Goal: Transaction & Acquisition: Purchase product/service

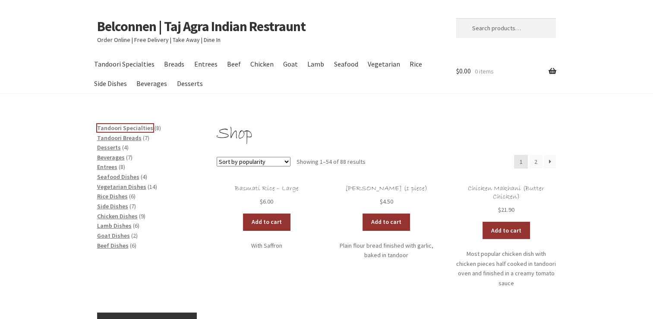
click at [118, 126] on span "Tandoori Specialties" at bounding box center [125, 128] width 56 height 8
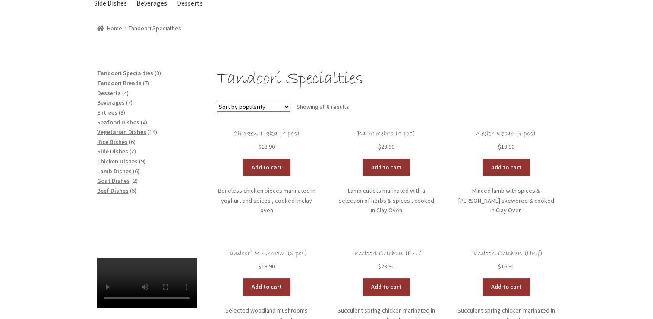
scroll to position [119, 0]
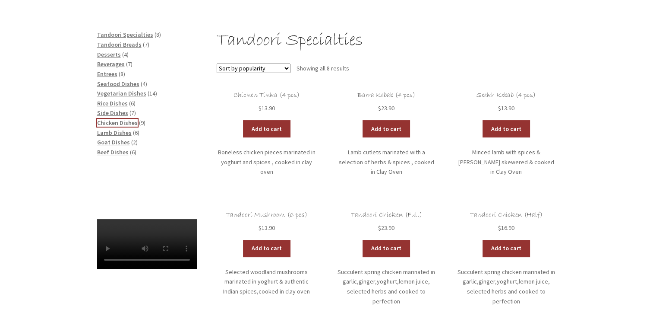
click at [126, 122] on span "Chicken Dishes" at bounding box center [117, 123] width 41 height 8
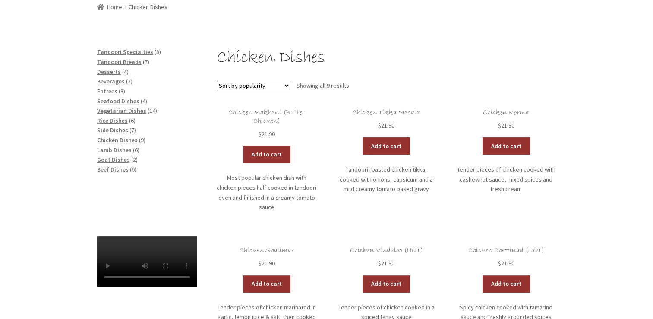
scroll to position [108, 0]
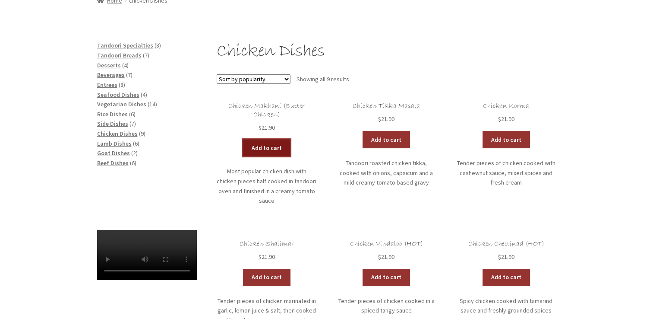
click at [265, 149] on link "Add to cart" at bounding box center [266, 147] width 47 height 17
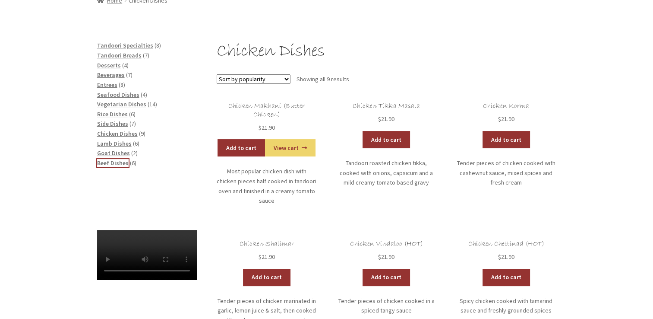
click at [109, 164] on span "Beef Dishes" at bounding box center [113, 163] width 32 height 8
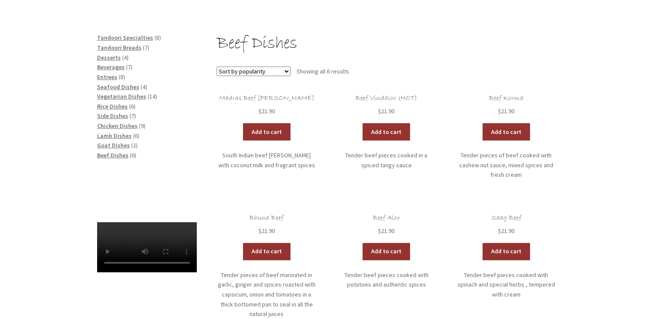
scroll to position [117, 0]
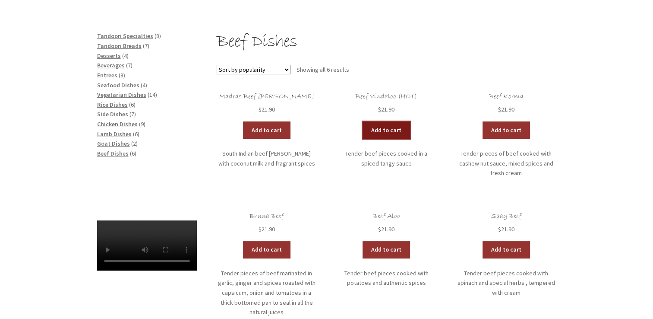
click at [388, 130] on link "Add to cart" at bounding box center [386, 129] width 47 height 17
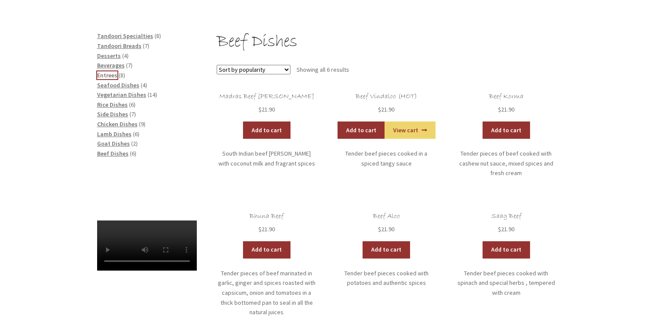
click at [104, 76] on span "Entrees" at bounding box center [107, 75] width 20 height 8
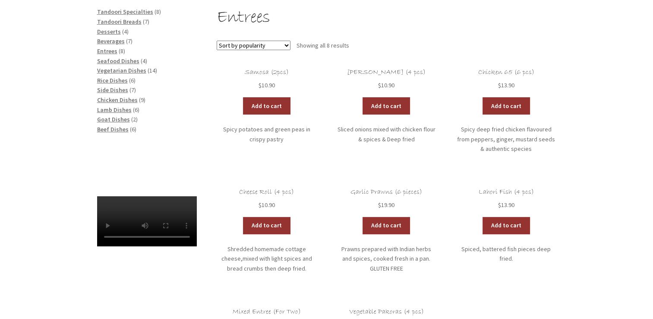
scroll to position [129, 0]
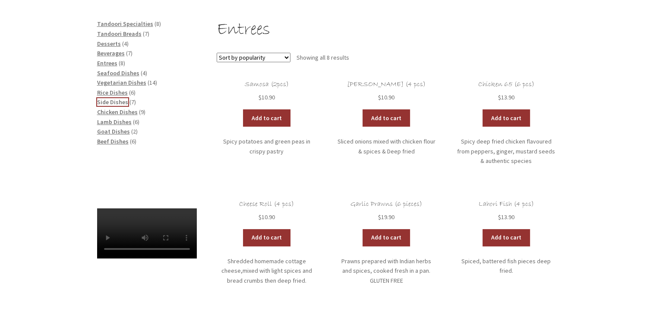
click at [113, 104] on span "Side Dishes" at bounding box center [112, 102] width 31 height 8
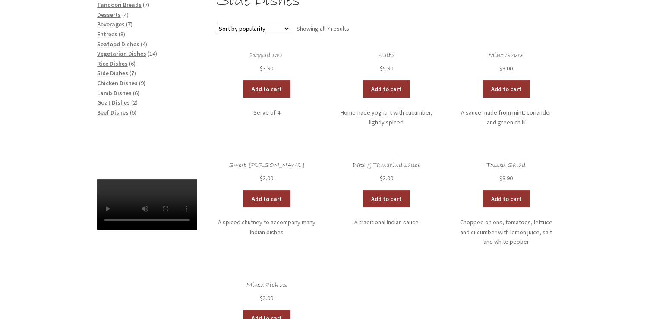
scroll to position [158, 0]
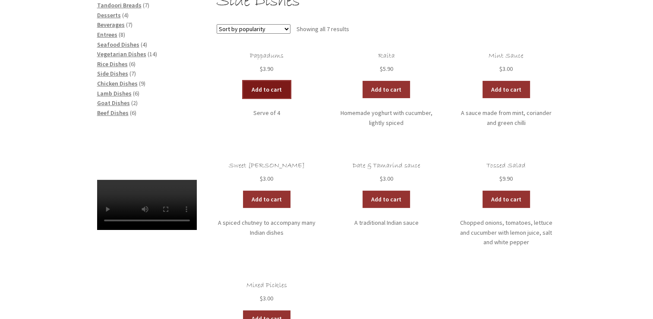
click at [268, 87] on link "Add to cart" at bounding box center [266, 89] width 47 height 17
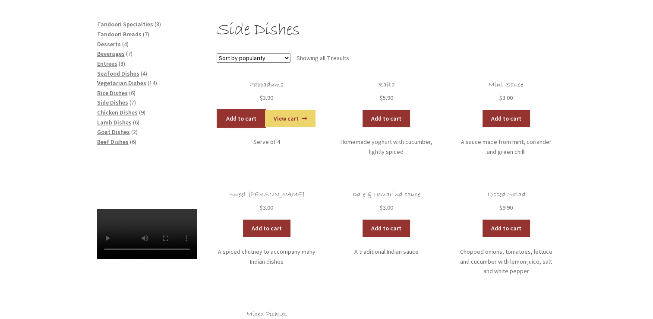
scroll to position [119, 0]
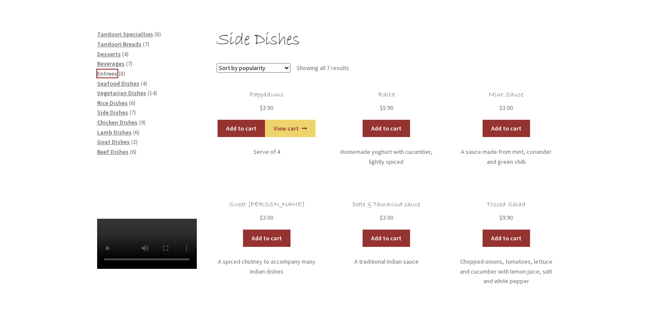
click at [106, 72] on span "Entrees" at bounding box center [107, 73] width 20 height 8
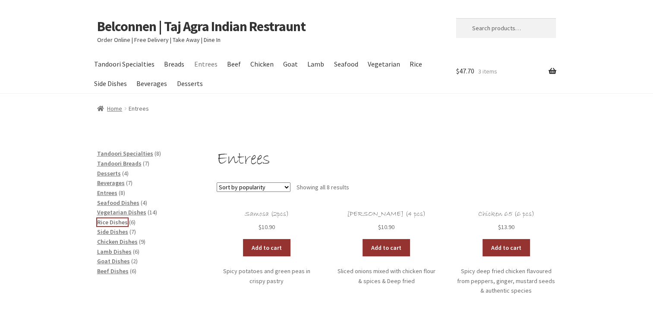
click at [110, 222] on span "Rice Dishes" at bounding box center [112, 222] width 31 height 8
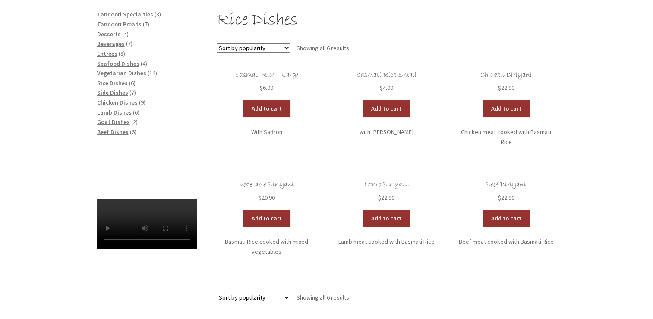
scroll to position [139, 0]
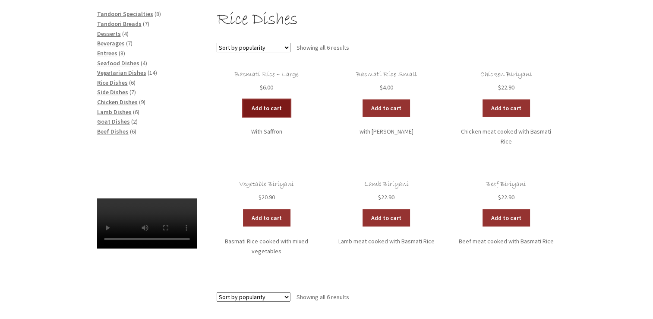
click at [271, 111] on link "Add to cart" at bounding box center [266, 107] width 47 height 17
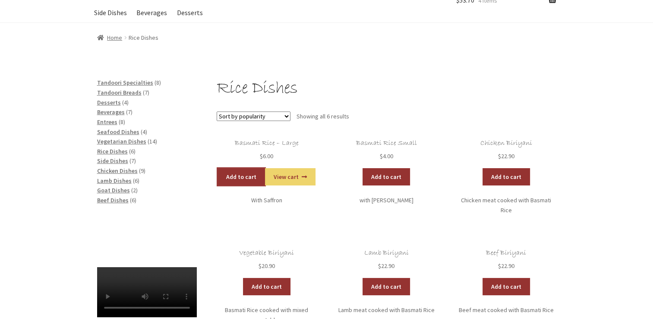
scroll to position [70, 0]
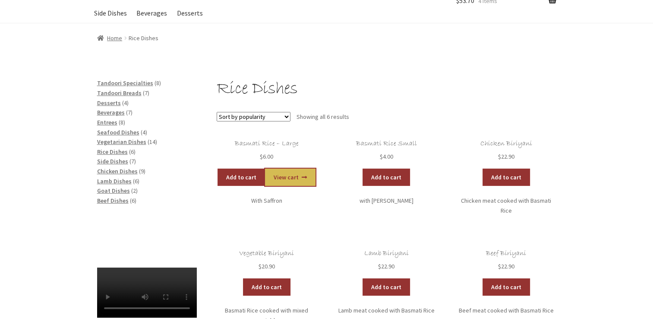
click at [294, 173] on link "View cart" at bounding box center [290, 176] width 51 height 17
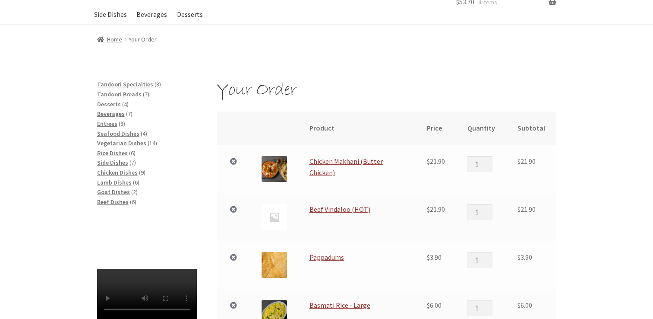
scroll to position [26, 0]
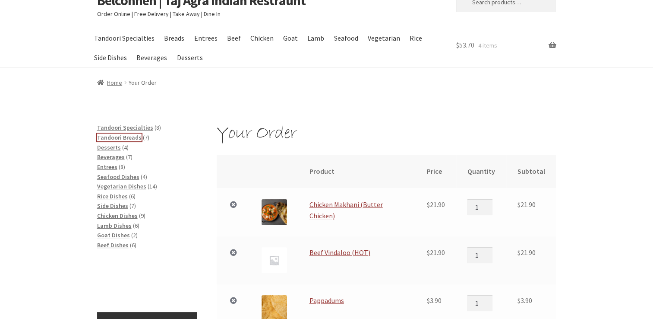
click at [118, 138] on span "Tandoori Breads" at bounding box center [119, 137] width 44 height 8
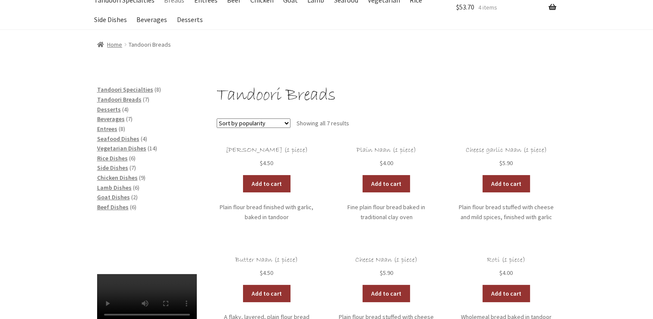
scroll to position [71, 0]
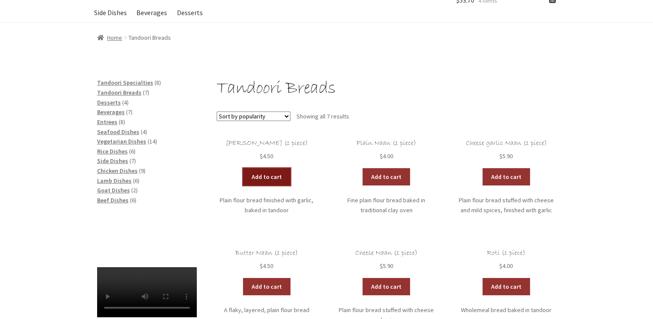
click at [267, 175] on link "Add to cart" at bounding box center [266, 176] width 47 height 17
click at [236, 172] on link "Add to cart" at bounding box center [241, 176] width 47 height 17
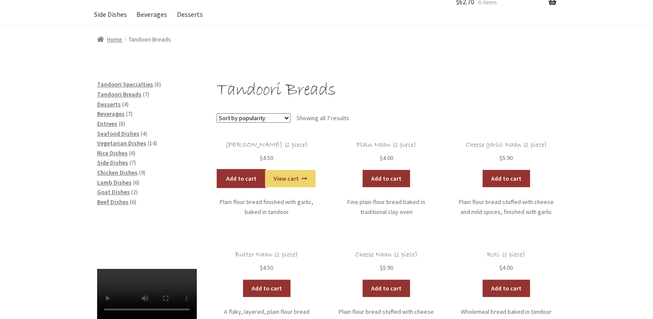
scroll to position [69, 0]
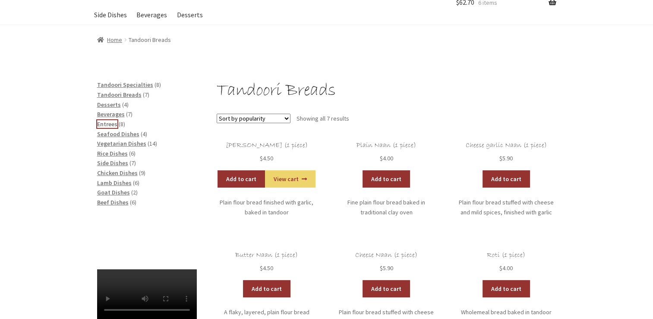
click at [104, 122] on span "Entrees" at bounding box center [107, 124] width 20 height 8
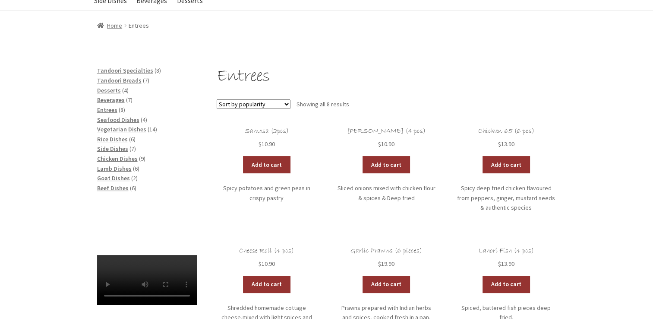
scroll to position [114, 0]
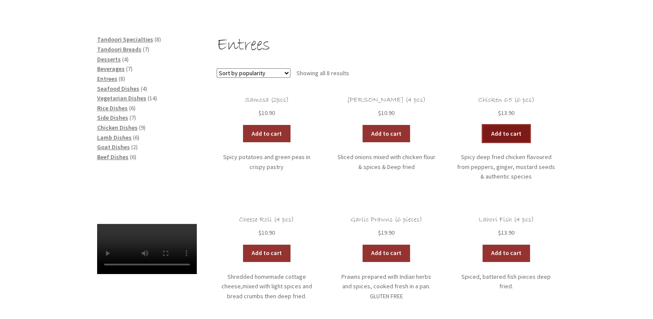
click at [503, 132] on link "Add to cart" at bounding box center [506, 133] width 47 height 17
click at [534, 133] on link "View cart" at bounding box center [530, 133] width 51 height 17
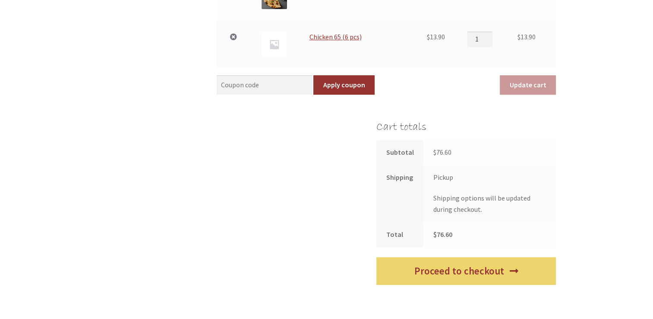
scroll to position [433, 0]
click at [447, 180] on label "Pickup" at bounding box center [443, 177] width 20 height 9
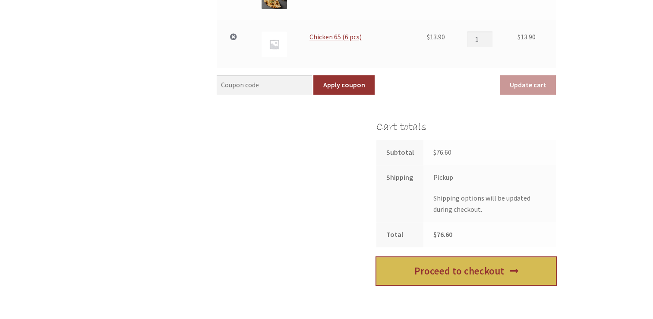
click at [414, 267] on link "Proceed to checkout" at bounding box center [466, 271] width 180 height 28
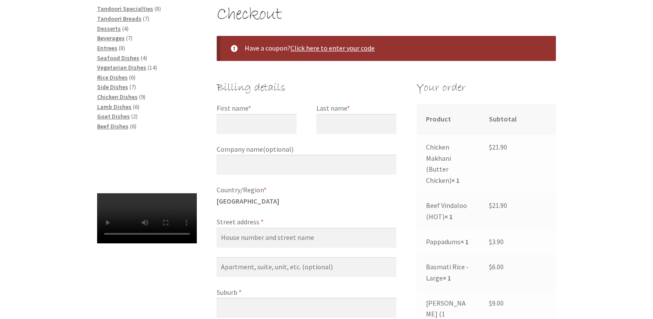
scroll to position [145, 0]
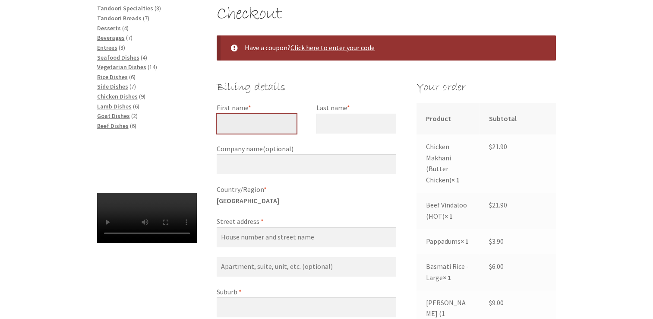
click at [247, 129] on input "First name *" at bounding box center [257, 124] width 80 height 20
type input "Beau"
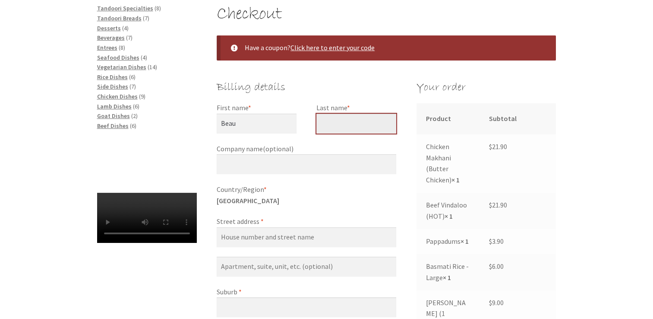
type input "[PERSON_NAME]"
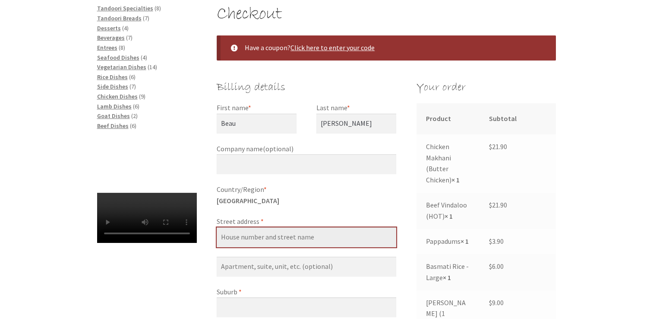
type input "[STREET_ADDRESS][PERSON_NAME]"
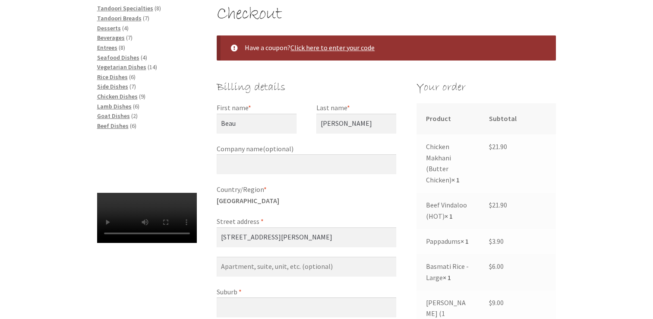
type input "2614"
type input "[PHONE_NUMBER]"
type input "[EMAIL_ADDRESS][PERSON_NAME][DOMAIN_NAME]"
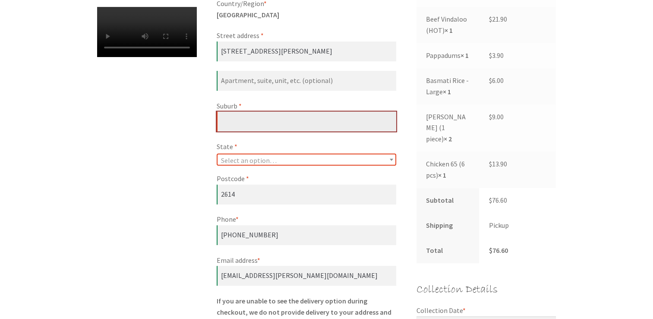
click at [242, 125] on input "Suburb *" at bounding box center [307, 121] width 180 height 20
type input "cook"
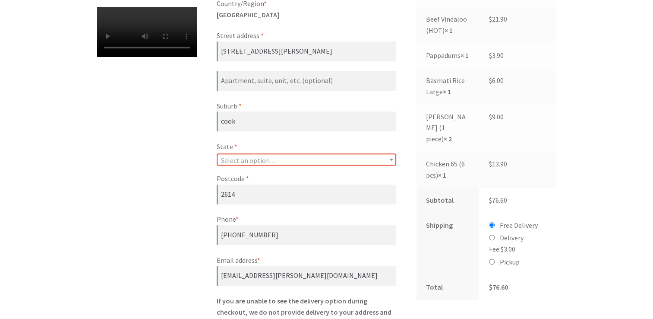
click at [190, 150] on div "Checkout Have a coupon? Click here to enter your code Coupon: Apply coupon Bill…" at bounding box center [327, 321] width 496 height 1007
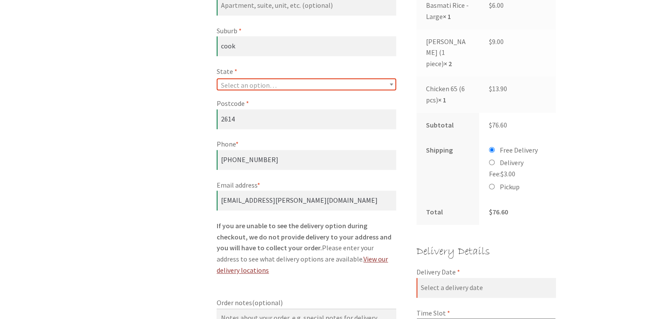
scroll to position [409, 0]
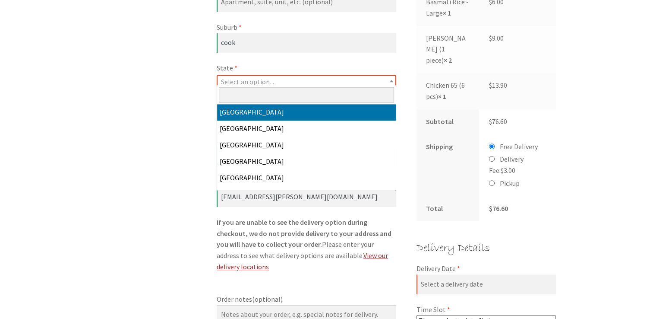
click at [275, 83] on span "Select an option…" at bounding box center [307, 82] width 178 height 12
select select "ACT"
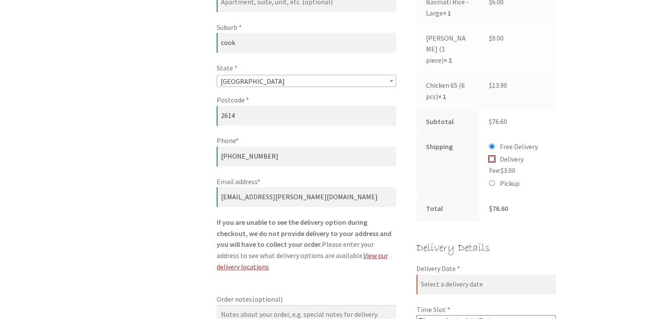
click at [492, 158] on input "Delivery Fee: $ 3.00" at bounding box center [492, 159] width 6 height 6
radio input "true"
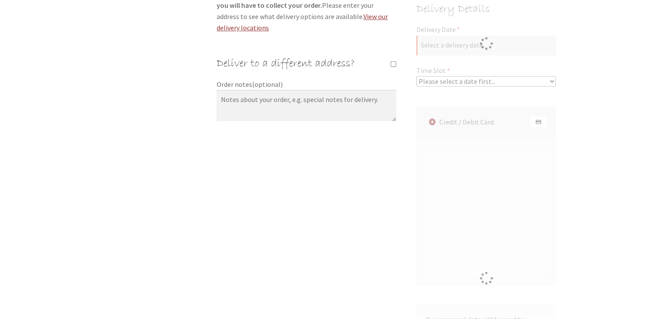
scroll to position [409, 0]
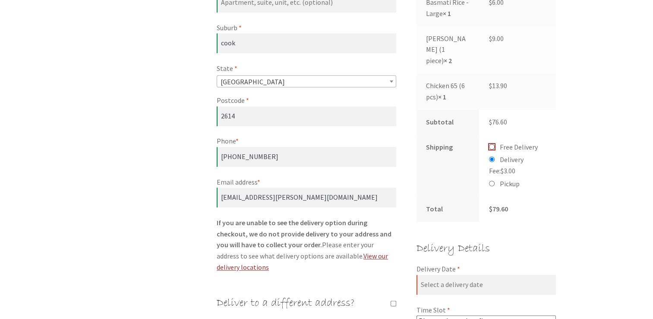
click at [493, 145] on input "Free Delivery" at bounding box center [492, 147] width 6 height 6
radio input "true"
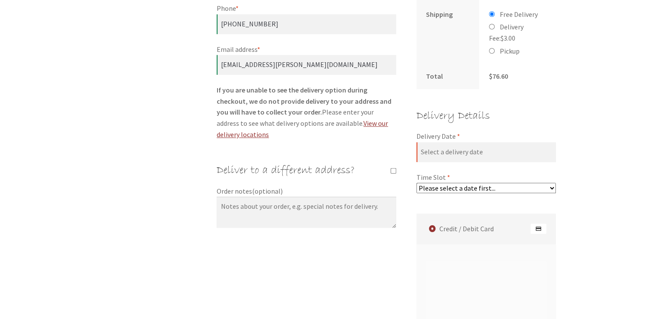
scroll to position [542, 0]
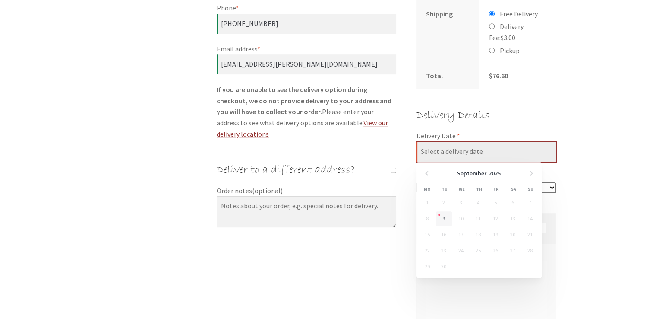
click at [492, 148] on input "Delivery Date *" at bounding box center [487, 152] width 140 height 20
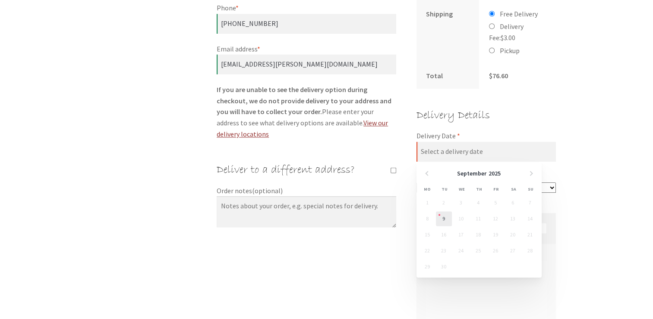
click at [444, 221] on link "9" at bounding box center [444, 218] width 16 height 15
type input "[DATE]"
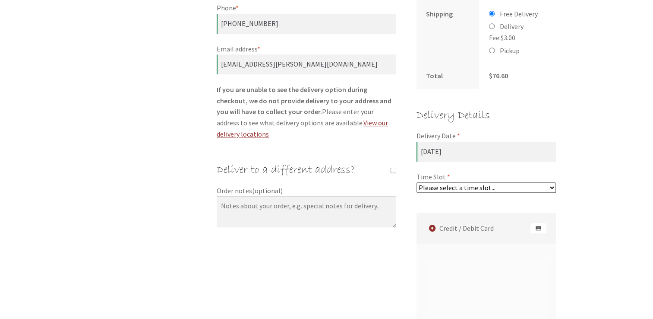
click at [552, 187] on select "Please select a time slot... 05:55 PM - 06:25 PM 06:25 PM - 06:55 PM 06:55 PM -…" at bounding box center [487, 187] width 140 height 10
select select "60c2ef62db861/0|0.00"
click at [417, 183] on select "Please select a time slot... 05:55 PM - 06:25 PM 06:25 PM - 06:55 PM 06:55 PM -…" at bounding box center [487, 187] width 140 height 10
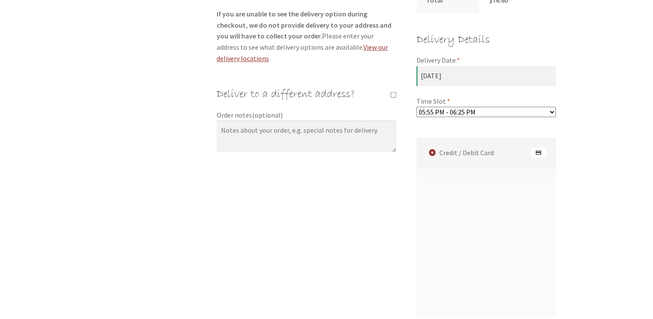
scroll to position [619, 0]
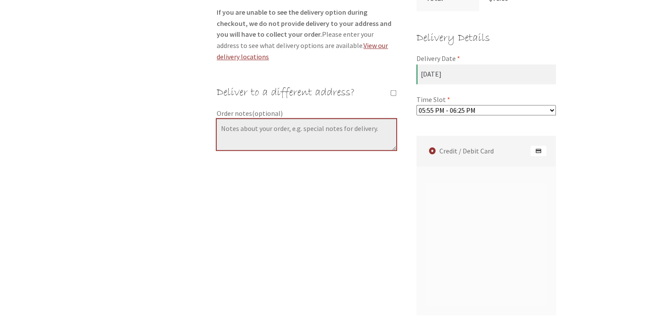
click at [347, 124] on textarea "Order notes (optional)" at bounding box center [307, 134] width 180 height 31
type textarea "house"
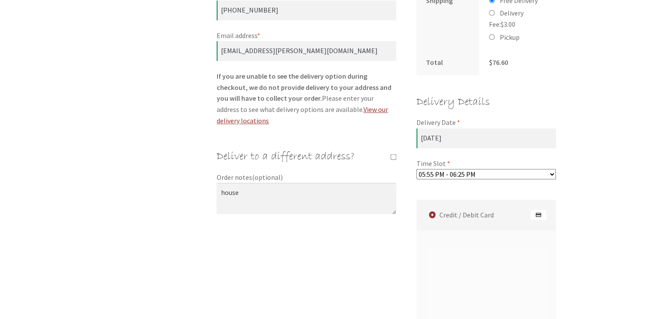
scroll to position [571, 0]
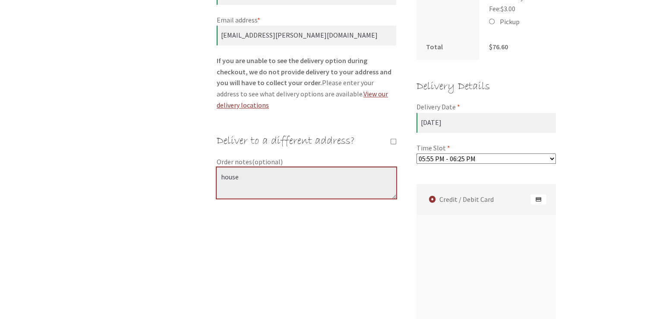
click at [281, 177] on textarea "house" at bounding box center [307, 182] width 180 height 31
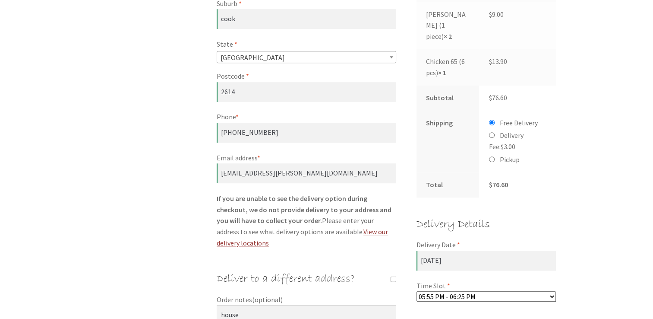
scroll to position [433, 0]
click at [260, 304] on textarea "house" at bounding box center [307, 319] width 180 height 31
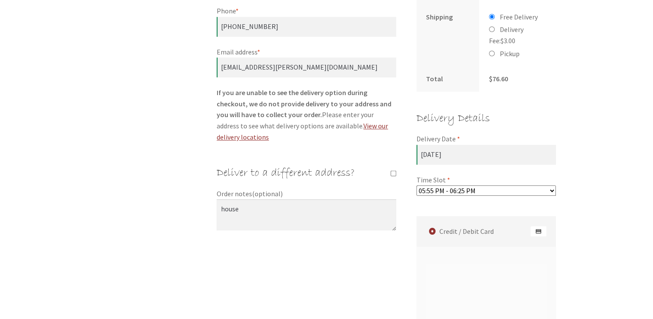
scroll to position [543, 0]
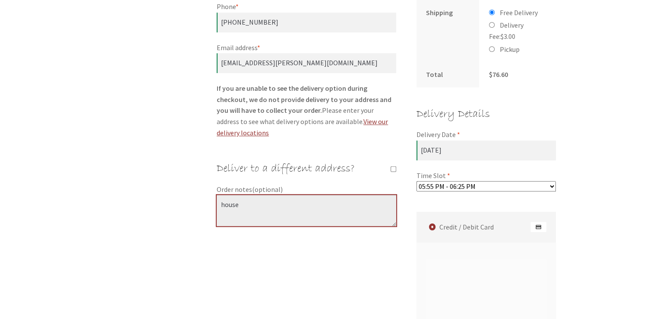
click at [290, 206] on textarea "house" at bounding box center [307, 210] width 180 height 31
type textarea "h"
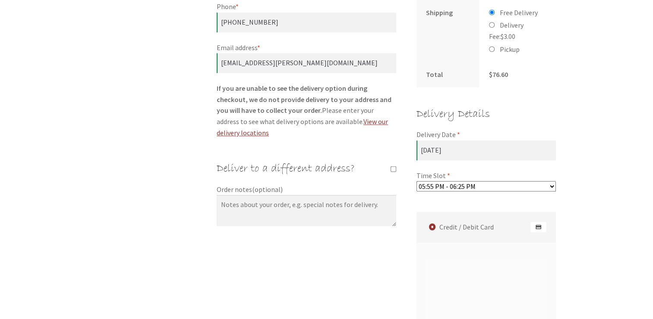
click at [409, 233] on form "Billing details First name * Beau Last name * Heffernan Company name (optional)…" at bounding box center [386, 118] width 339 height 874
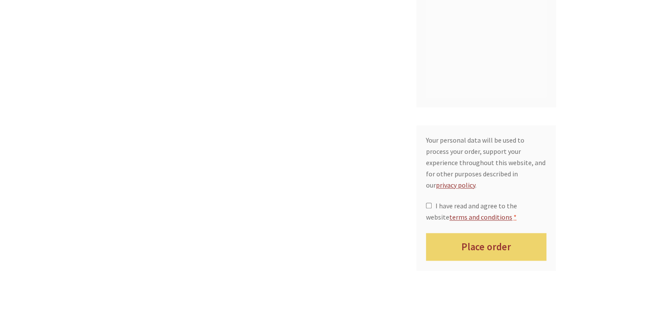
scroll to position [957, 0]
click at [428, 202] on input "I have read and agree to the website terms and conditions *" at bounding box center [429, 205] width 6 height 6
checkbox input "true"
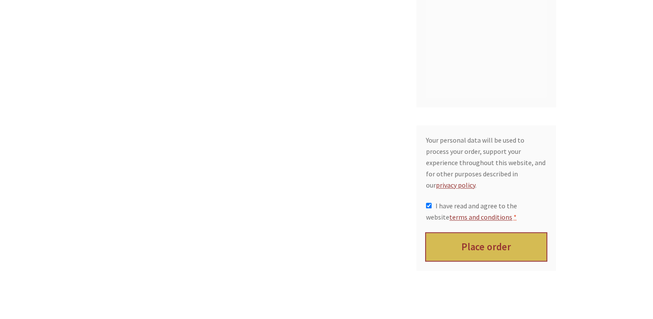
click at [495, 233] on button "Place order" at bounding box center [486, 247] width 120 height 28
